Goal: Transaction & Acquisition: Purchase product/service

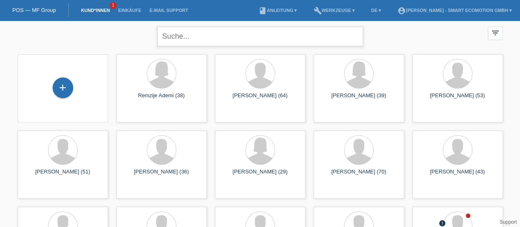
click at [181, 37] on input "text" at bounding box center [260, 36] width 206 height 19
type input "blum"
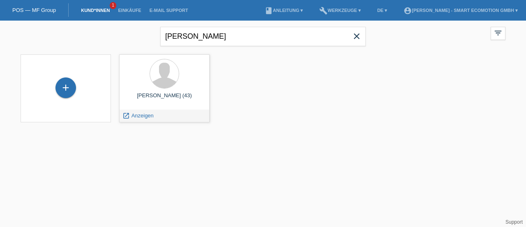
click at [152, 101] on div "Oliver Blum (43)" at bounding box center [164, 98] width 77 height 13
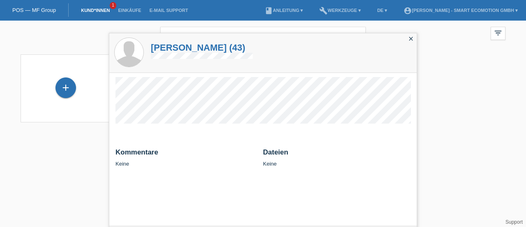
click at [174, 48] on h1 "Oliver Blum (43)" at bounding box center [202, 47] width 102 height 10
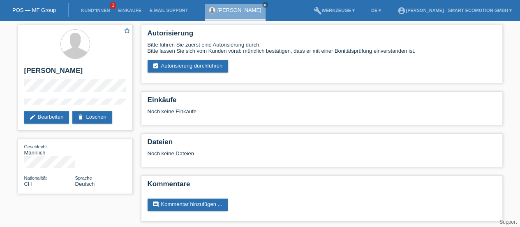
click at [190, 71] on link "assignment_turned_in Autorisierung durchführen" at bounding box center [188, 66] width 81 height 12
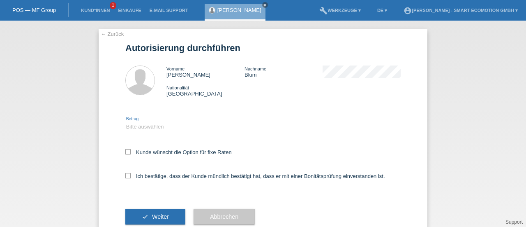
click at [141, 128] on select "Bitte auswählen CHF 1.00 - CHF 499.00 CHF 500.00 - CHF 1'999.00 CHF 2'000.00 - …" at bounding box center [190, 127] width 130 height 10
select select "2"
click at [125, 122] on select "Bitte auswählen CHF 1.00 - CHF 499.00 CHF 500.00 - CHF 1'999.00 CHF 2'000.00 - …" at bounding box center [190, 127] width 130 height 10
click at [126, 152] on icon at bounding box center [127, 151] width 5 height 5
click at [126, 152] on input "Kunde wünscht die Option für fixe Raten" at bounding box center [127, 151] width 5 height 5
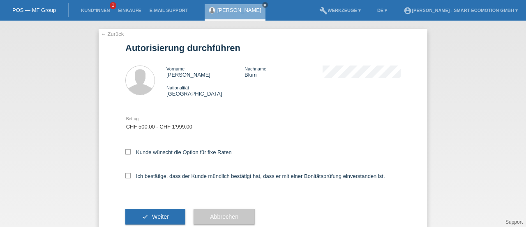
checkbox input "true"
click at [126, 176] on icon at bounding box center [127, 175] width 5 height 5
click at [126, 176] on input "Ich bestätige, dass der Kunde mündlich bestätigt hat, dass er mit einer Bonität…" at bounding box center [127, 175] width 5 height 5
checkbox input "true"
click at [143, 215] on icon "check" at bounding box center [145, 216] width 7 height 7
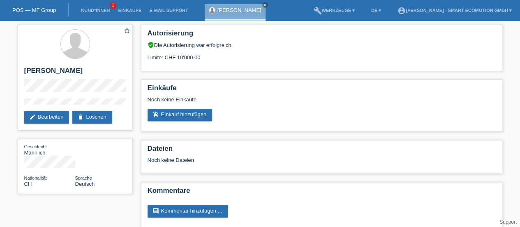
click at [176, 113] on link "add_shopping_cart Einkauf hinzufügen" at bounding box center [180, 115] width 65 height 12
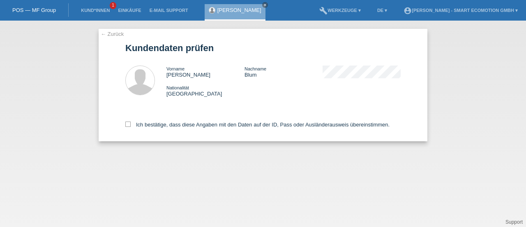
click at [129, 123] on icon at bounding box center [127, 123] width 5 height 5
click at [129, 123] on input "Ich bestätige, dass diese Angaben mit den Daten auf der ID, Pass oder Ausländer…" at bounding box center [127, 123] width 5 height 5
checkbox input "true"
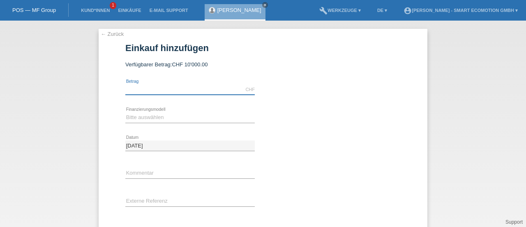
click at [147, 90] on input "text" at bounding box center [190, 89] width 130 height 10
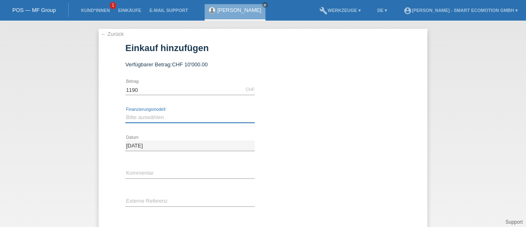
type input "1190.00"
click at [134, 116] on select "Bitte auswählen Kauf auf Rechnung mit Teilzahlungsoption Fixe Raten" at bounding box center [190, 117] width 130 height 10
select select "205"
click at [125, 112] on select "Bitte auswählen Kauf auf Rechnung mit Teilzahlungsoption Fixe Raten" at bounding box center [190, 117] width 130 height 10
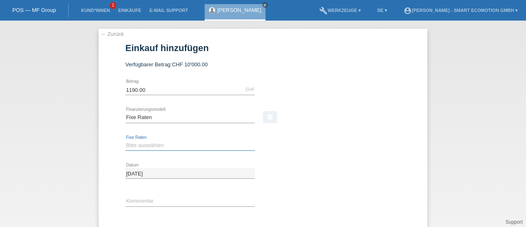
click at [133, 145] on select "Bitte auswählen 12 Raten 24 Raten 36 Raten 48 Raten" at bounding box center [190, 145] width 130 height 10
click at [132, 145] on select "Bitte auswählen 12 Raten 24 Raten 36 Raten 48 Raten" at bounding box center [190, 145] width 130 height 10
select select "627"
click at [125, 140] on select "Bitte auswählen 12 Raten 24 Raten 36 Raten 48 Raten" at bounding box center [190, 145] width 130 height 10
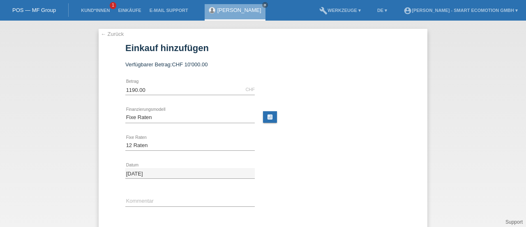
click at [116, 156] on div "← Zurück Einkauf hinzufügen Verfügbarer Betrag: CHF 10'000.00 1190.00" at bounding box center [263, 160] width 329 height 262
click at [265, 118] on link "calculate" at bounding box center [270, 117] width 14 height 12
type input "1190.00"
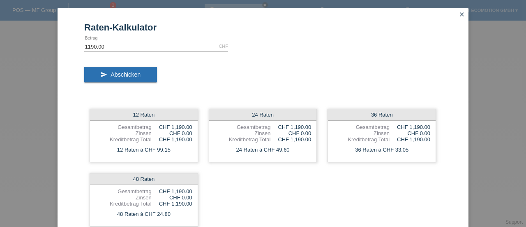
click at [462, 16] on icon "close" at bounding box center [462, 14] width 7 height 7
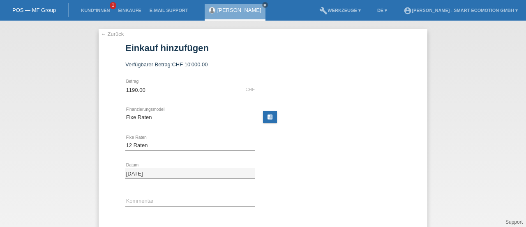
click at [100, 180] on div "← Zurück Einkauf hinzufügen Verfügbarer Betrag: CHF 10'000.00 1190.00" at bounding box center [263, 160] width 329 height 262
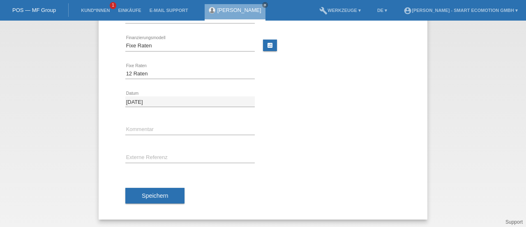
click at [153, 195] on span "Speichern" at bounding box center [155, 195] width 26 height 7
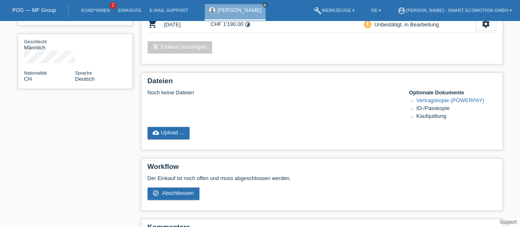
scroll to position [105, 0]
click at [440, 101] on link "Vertragskopie (POWERPAY)" at bounding box center [451, 100] width 68 height 6
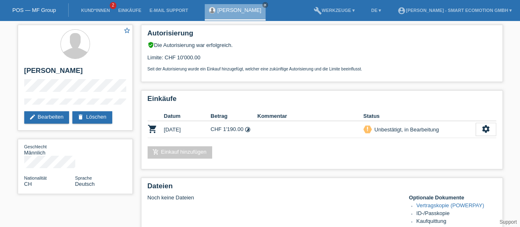
click at [484, 129] on icon "settings" at bounding box center [486, 128] width 9 height 9
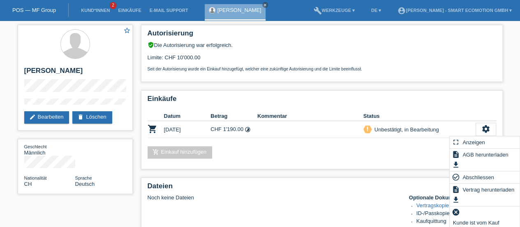
click at [463, 215] on div "cancel Kunde ist vom Kauf zurückgetreten..." at bounding box center [485, 220] width 70 height 28
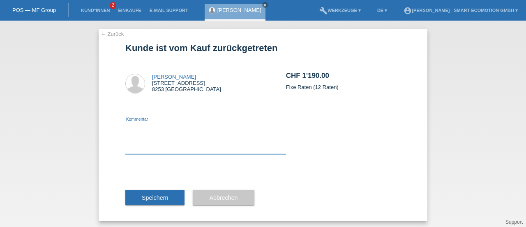
click at [128, 146] on textarea at bounding box center [205, 138] width 161 height 32
type textarea "F"
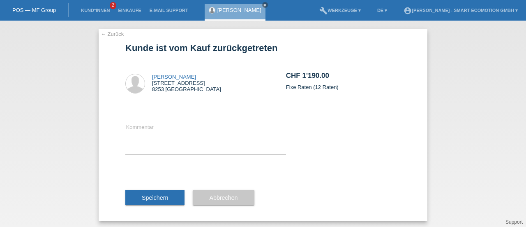
click at [110, 32] on link "← Zurück" at bounding box center [112, 34] width 23 height 6
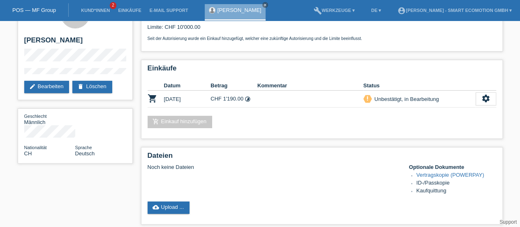
scroll to position [26, 0]
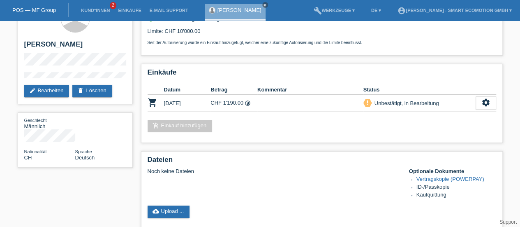
click at [249, 103] on icon "timelapse" at bounding box center [248, 103] width 6 height 6
click at [489, 101] on icon "settings" at bounding box center [486, 102] width 9 height 9
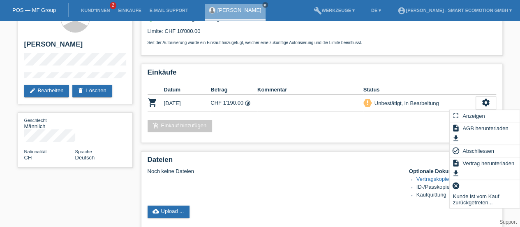
click at [406, 164] on h2 "Dateien" at bounding box center [322, 161] width 349 height 12
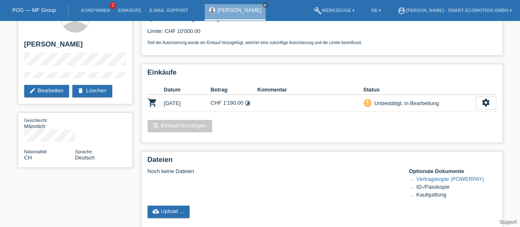
click at [431, 180] on link "Vertragskopie (POWERPAY)" at bounding box center [451, 179] width 68 height 6
click at [490, 105] on icon "settings" at bounding box center [486, 102] width 9 height 9
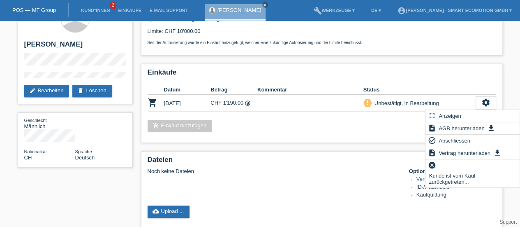
click at [456, 176] on span "Kunde ist vom Kauf zurückgetreten..." at bounding box center [473, 178] width 90 height 16
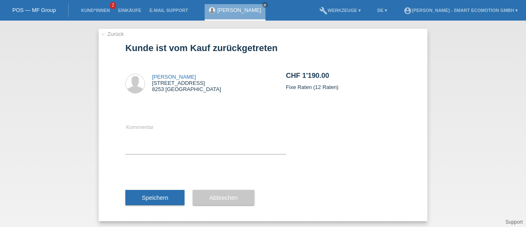
click at [209, 198] on span "Abbrechen" at bounding box center [223, 197] width 28 height 7
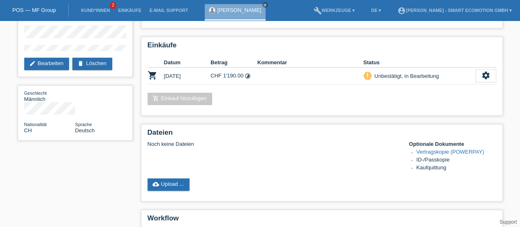
scroll to position [52, 0]
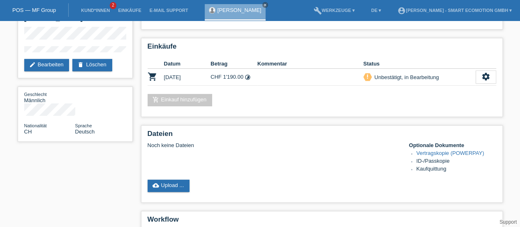
click at [172, 100] on link "add_shopping_cart Einkauf hinzufügen" at bounding box center [180, 100] width 65 height 12
click at [178, 100] on link "add_shopping_cart Einkauf hinzufügen" at bounding box center [180, 100] width 65 height 12
click at [181, 99] on link "add_shopping_cart Einkauf hinzufügen" at bounding box center [180, 100] width 65 height 12
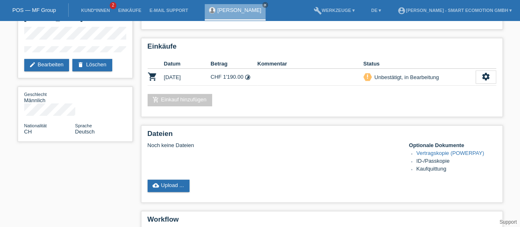
click at [181, 99] on link "add_shopping_cart Einkauf hinzufügen" at bounding box center [180, 100] width 65 height 12
click at [485, 78] on icon "settings" at bounding box center [486, 76] width 9 height 9
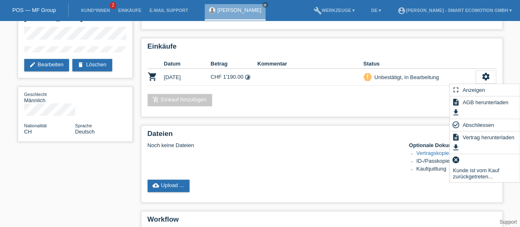
click at [474, 171] on span "Kunde ist vom Kauf zurückgetreten..." at bounding box center [485, 173] width 66 height 16
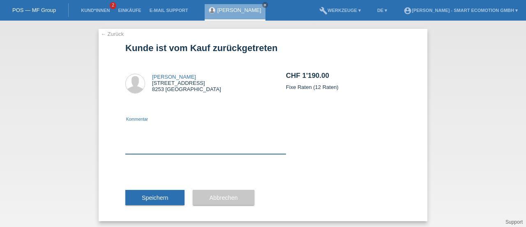
click at [148, 147] on textarea at bounding box center [205, 138] width 161 height 32
type textarea "M"
type textarea "Muss nochmals bearbeitet werden"
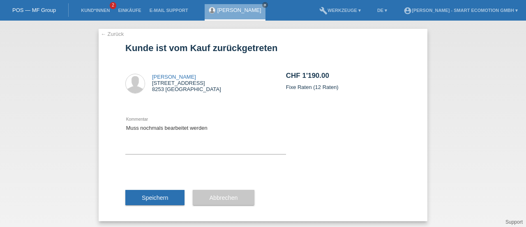
click at [161, 197] on span "Speichern" at bounding box center [155, 197] width 26 height 7
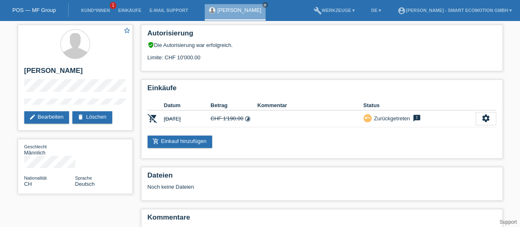
click at [173, 141] on link "add_shopping_cart Einkauf hinzufügen" at bounding box center [180, 141] width 65 height 12
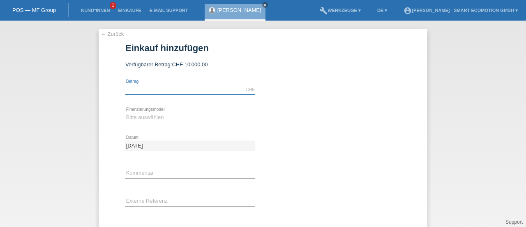
click at [149, 89] on input "text" at bounding box center [190, 89] width 130 height 10
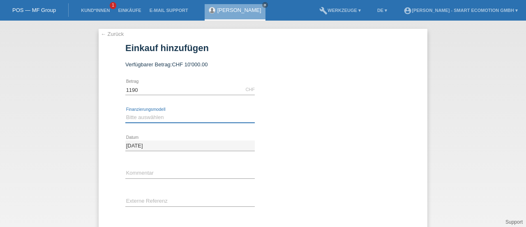
type input "1190.00"
click at [130, 118] on select "Bitte auswählen Kauf auf Rechnung mit Teilzahlungsoption Fixe Raten" at bounding box center [190, 117] width 130 height 10
select select "205"
click at [125, 112] on select "Bitte auswählen Kauf auf Rechnung mit Teilzahlungsoption Fixe Raten" at bounding box center [190, 117] width 130 height 10
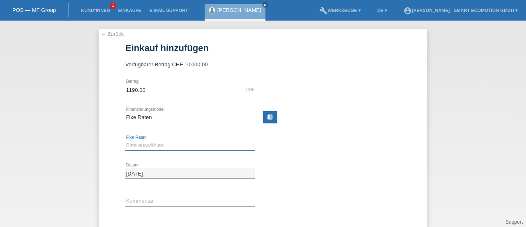
click at [131, 148] on select "Bitte auswählen 12 Raten 24 Raten 36 Raten 48 Raten" at bounding box center [190, 145] width 130 height 10
select select "627"
click at [125, 140] on select "Bitte auswählen 12 Raten 24 Raten 36 Raten 48 Raten" at bounding box center [190, 145] width 130 height 10
click at [286, 159] on div at bounding box center [336, 162] width 130 height 6
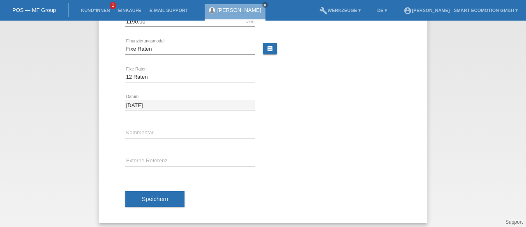
scroll to position [69, 0]
click at [160, 195] on span "Speichern" at bounding box center [155, 198] width 26 height 7
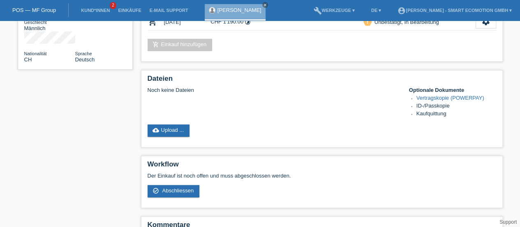
scroll to position [125, 0]
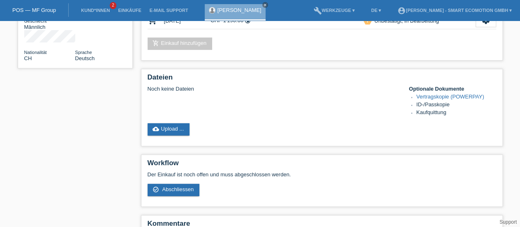
click at [445, 95] on link "Vertragskopie (POWERPAY)" at bounding box center [451, 96] width 68 height 6
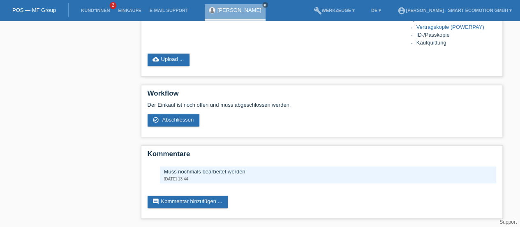
click at [512, 222] on link "Support" at bounding box center [508, 222] width 17 height 6
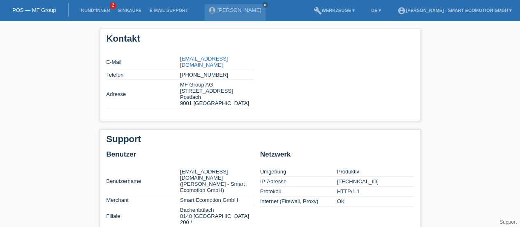
click at [220, 8] on link "[PERSON_NAME]" at bounding box center [240, 10] width 44 height 6
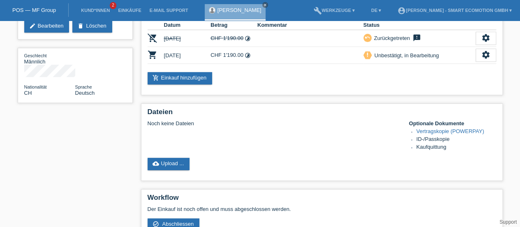
scroll to position [90, 0]
